Goal: Transaction & Acquisition: Subscribe to service/newsletter

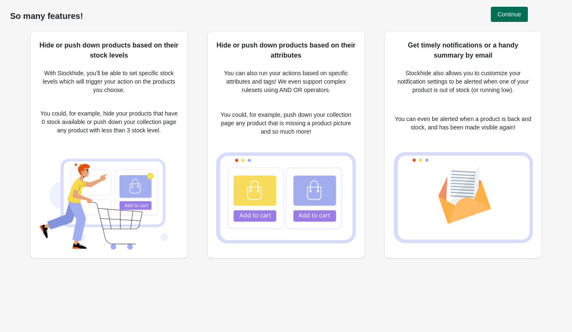
click at [508, 14] on span "Continue" at bounding box center [510, 14] width 24 height 7
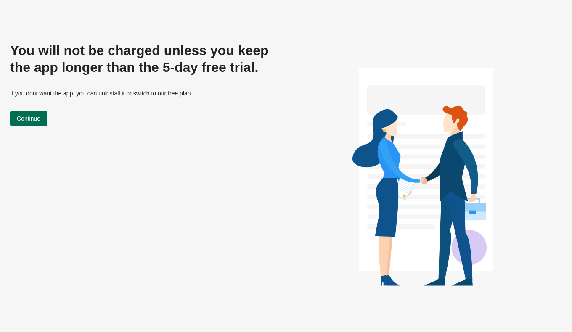
click at [35, 119] on span "Continue" at bounding box center [29, 118] width 24 height 7
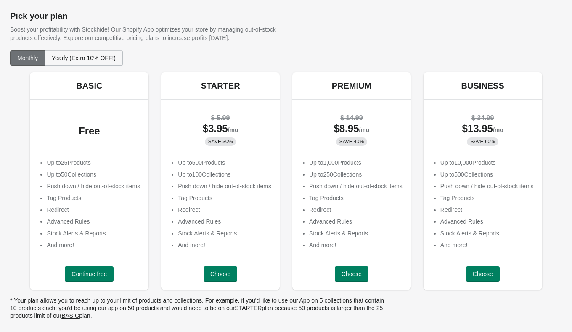
click at [102, 55] on span "Yearly (Extra 10% OFF!)" at bounding box center [84, 58] width 64 height 7
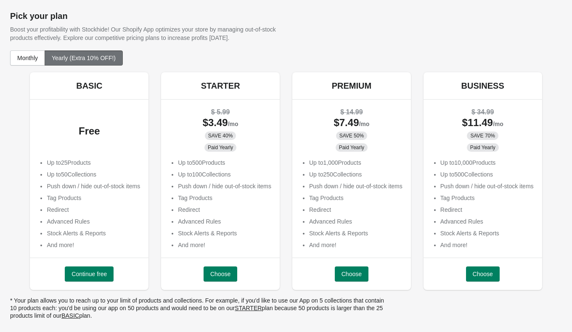
click at [26, 50] on div "Pick your plan Boost your profitability with Stockhide! Our Shopify App optimiz…" at bounding box center [286, 25] width 552 height 50
click at [34, 59] on span "Monthly" at bounding box center [27, 58] width 21 height 7
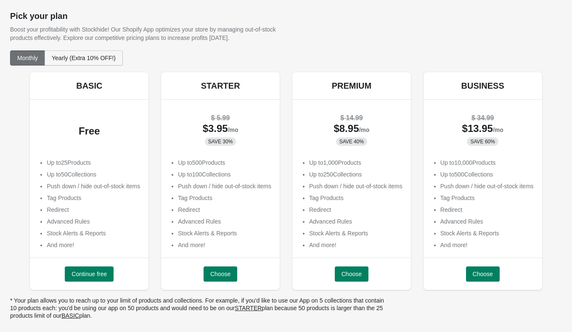
click at [85, 62] on button "Yearly (Extra 10% OFF!)" at bounding box center [84, 57] width 78 height 15
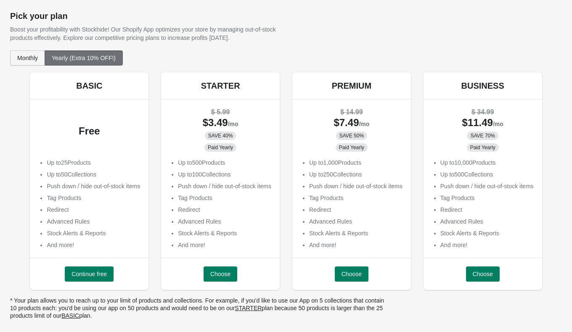
click at [36, 56] on span "Monthly" at bounding box center [27, 58] width 21 height 7
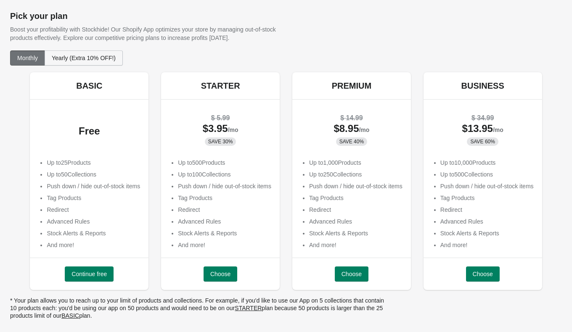
click at [86, 63] on button "Yearly (Extra 10% OFF!)" at bounding box center [84, 57] width 78 height 15
